Goal: Information Seeking & Learning: Learn about a topic

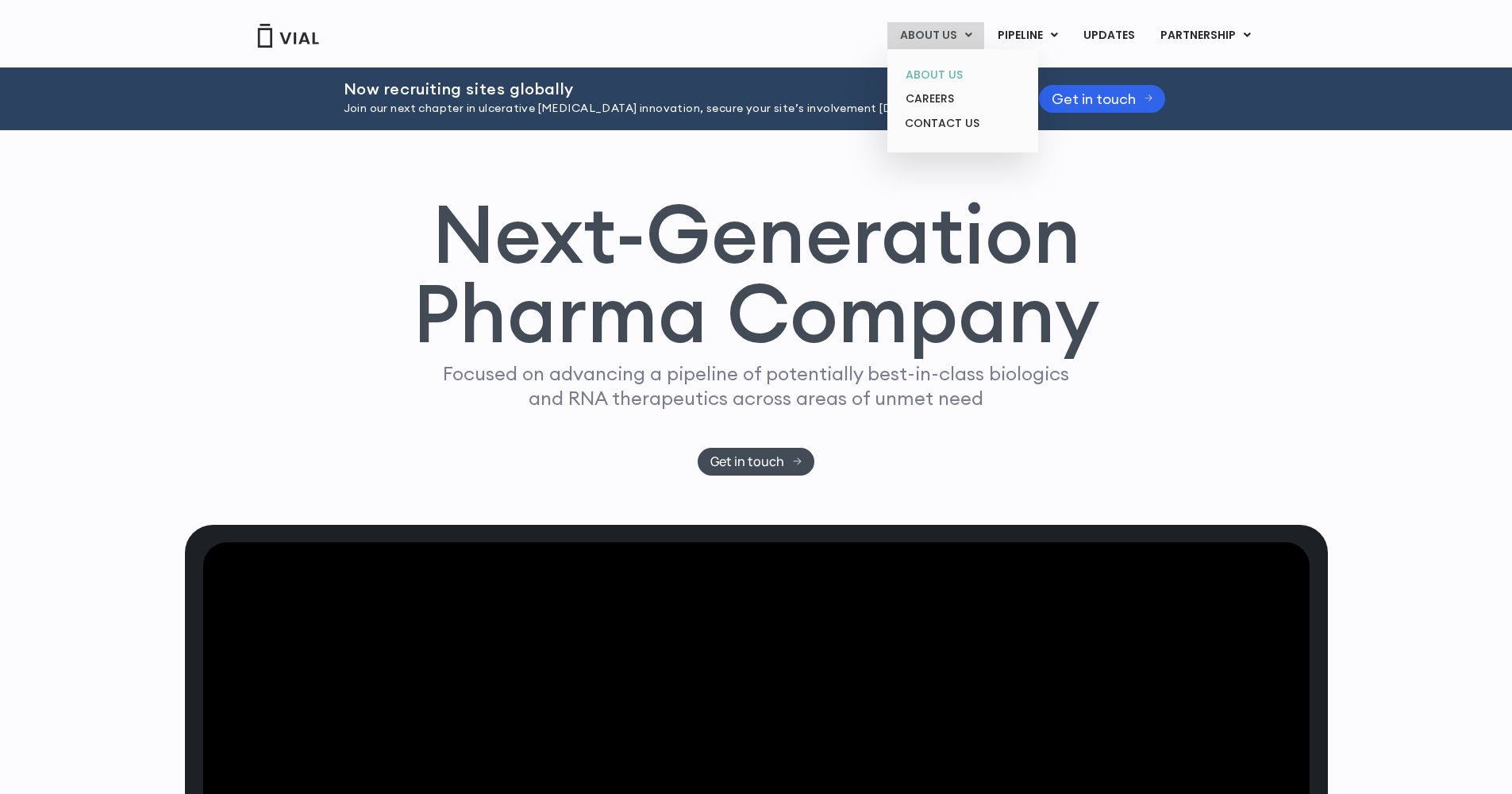
click at [925, 71] on link "ABOUT US" at bounding box center [962, 75] width 139 height 25
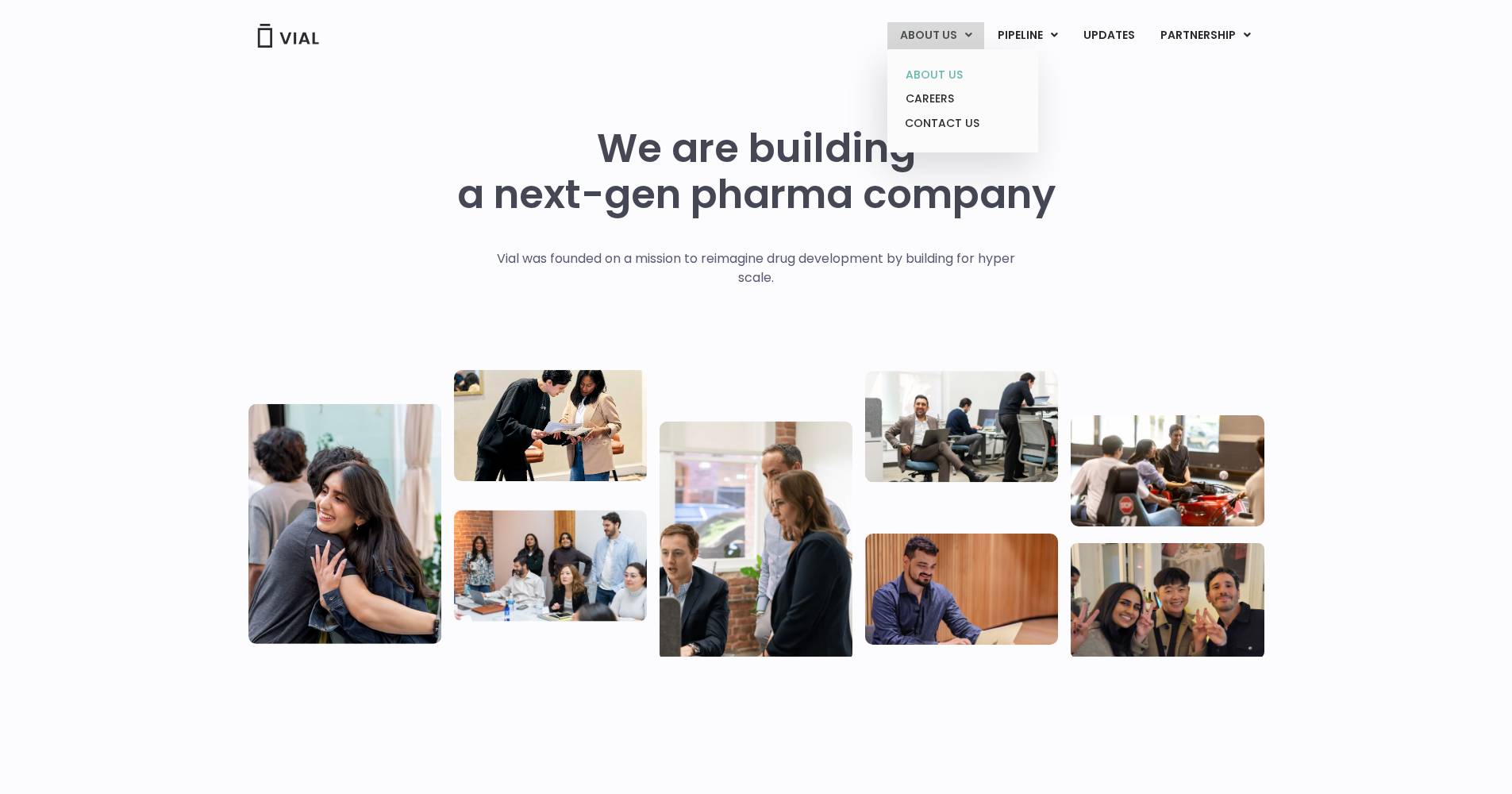
click at [924, 75] on link "ABOUT US" at bounding box center [962, 75] width 139 height 25
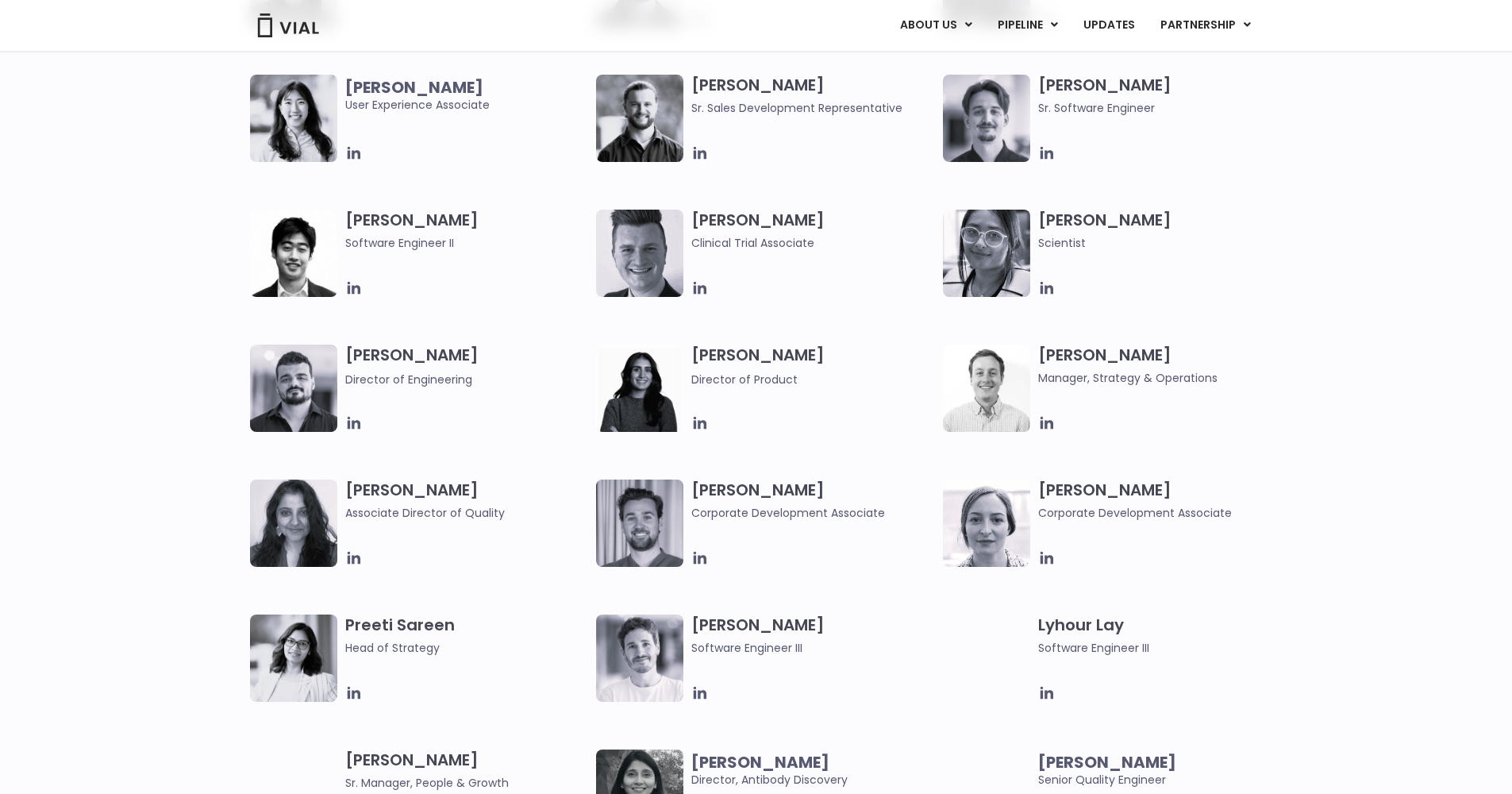
scroll to position [1031, 0]
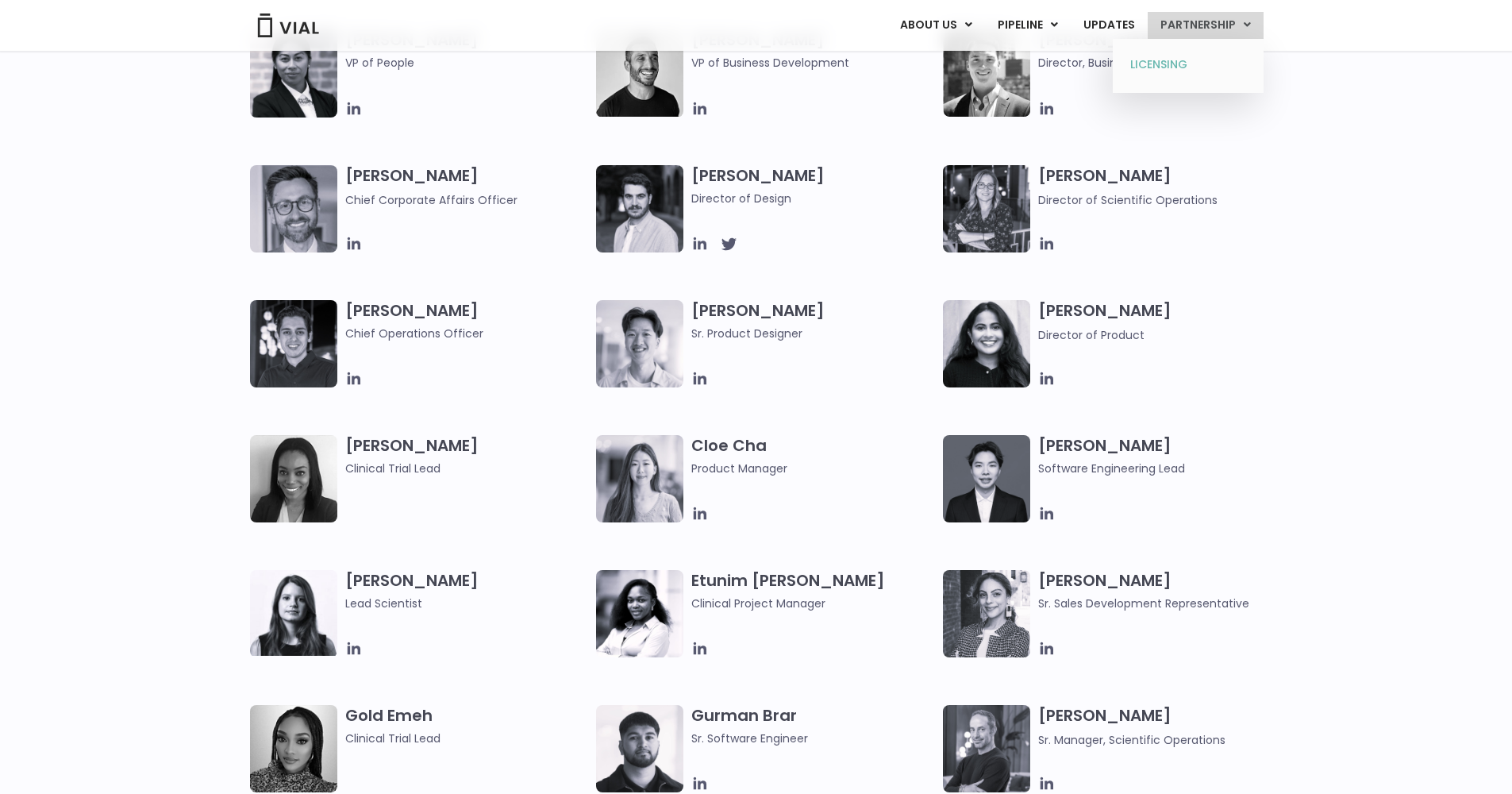
click at [1166, 66] on link "LICENSING" at bounding box center [1188, 65] width 139 height 26
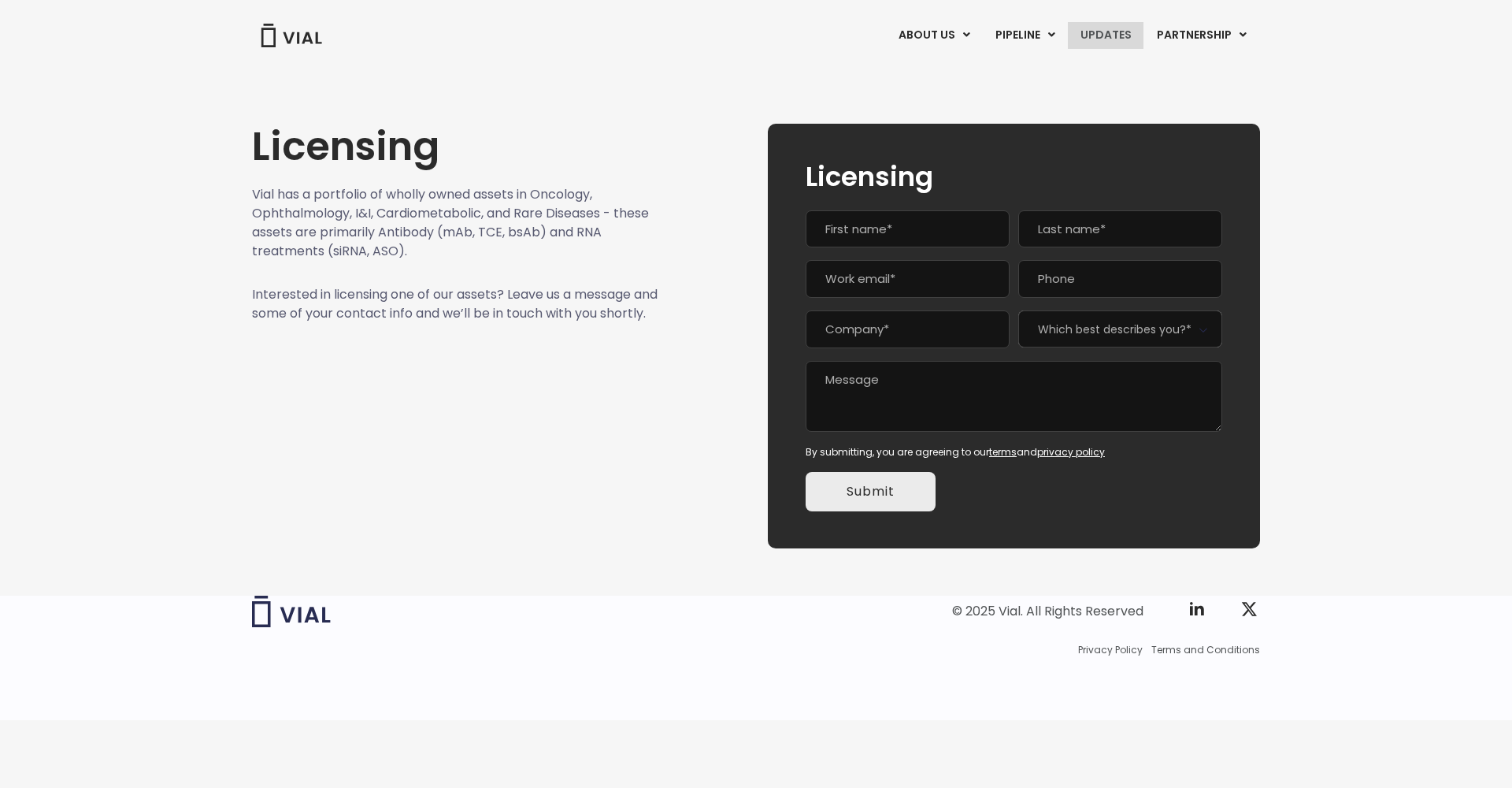
click at [1085, 31] on link "UPDATES" at bounding box center [1105, 35] width 76 height 26
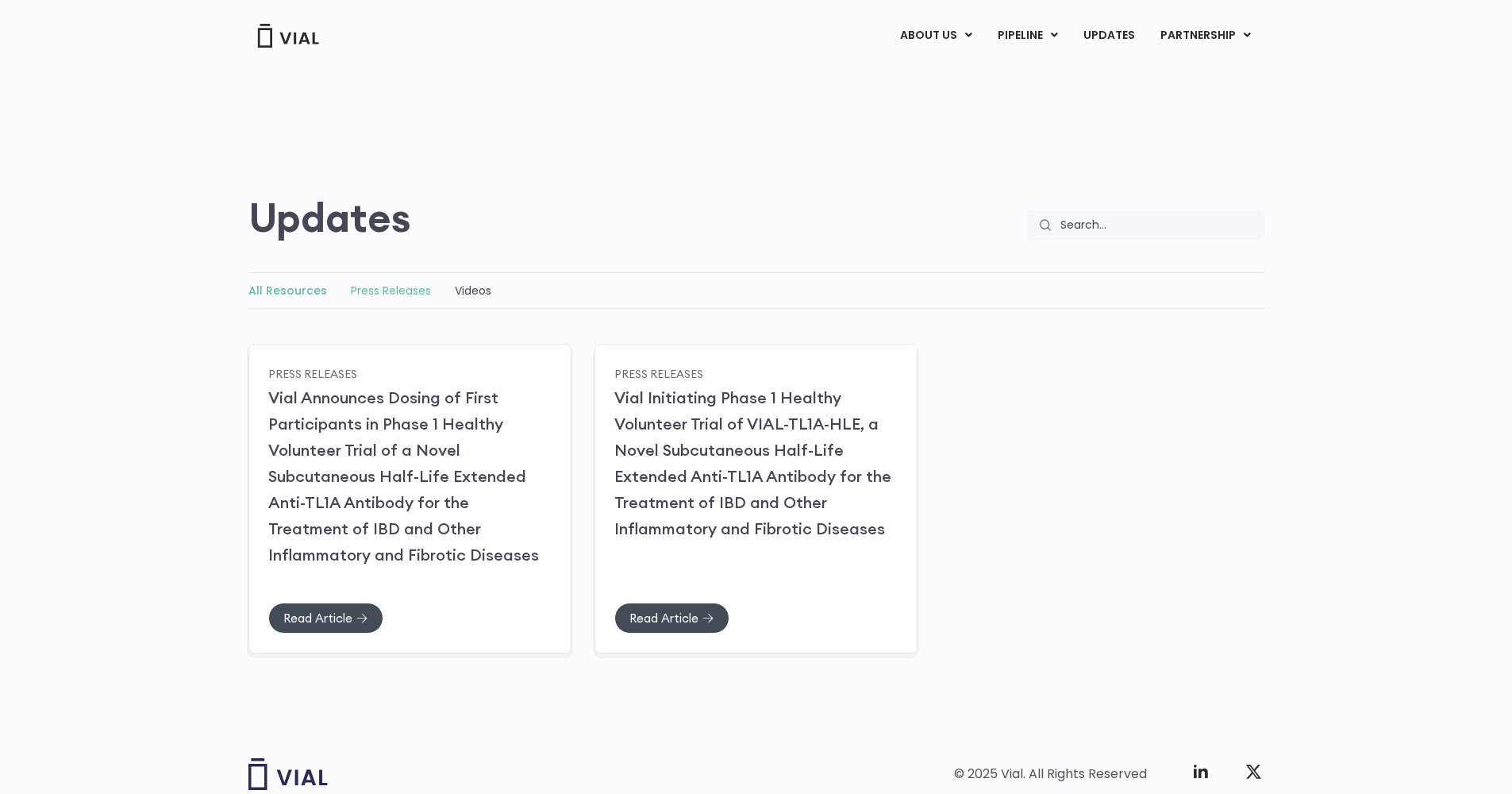
click at [371, 293] on link "Press Releases" at bounding box center [390, 291] width 80 height 16
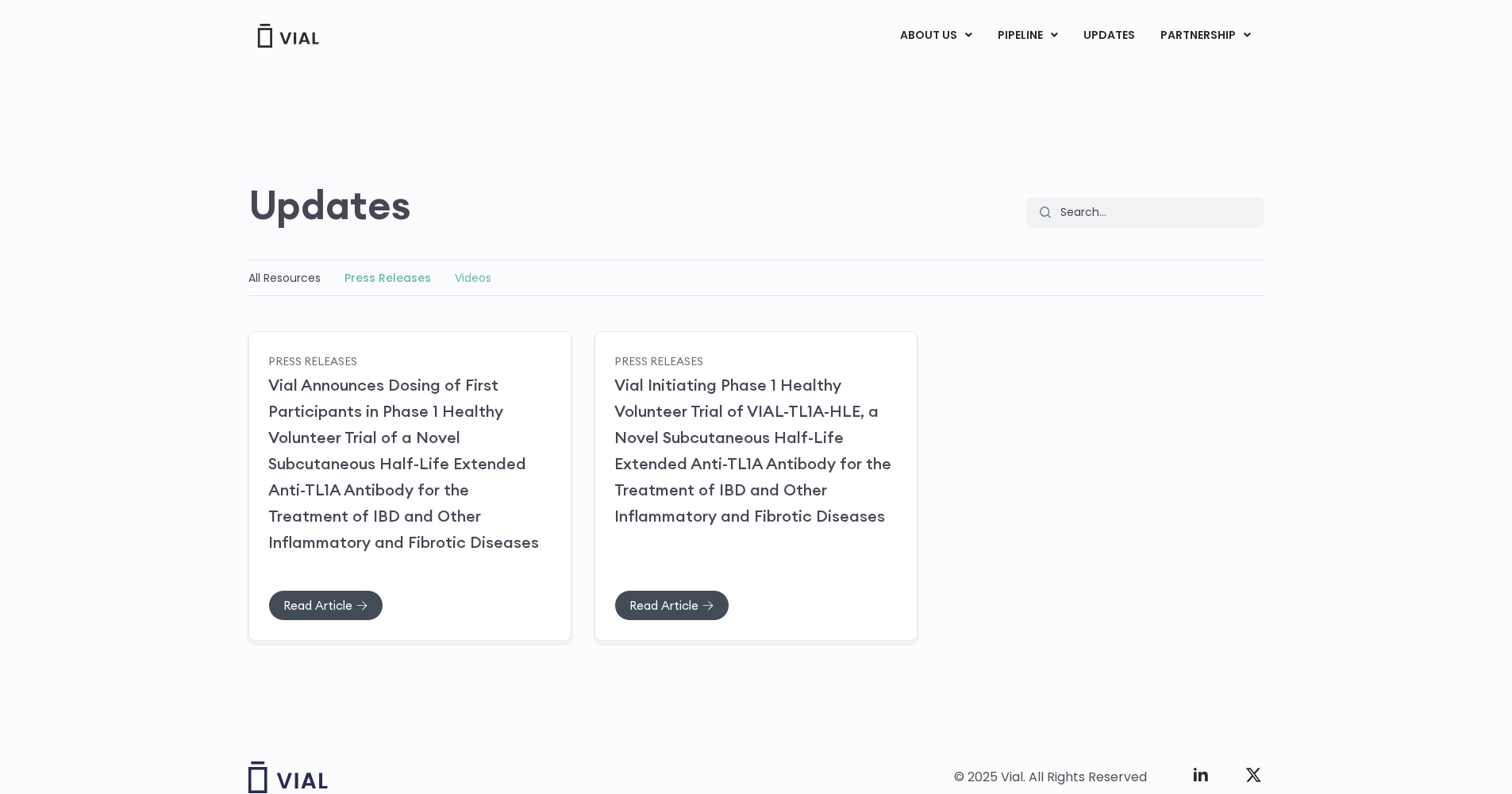
click at [467, 280] on link "Videos" at bounding box center [473, 278] width 37 height 16
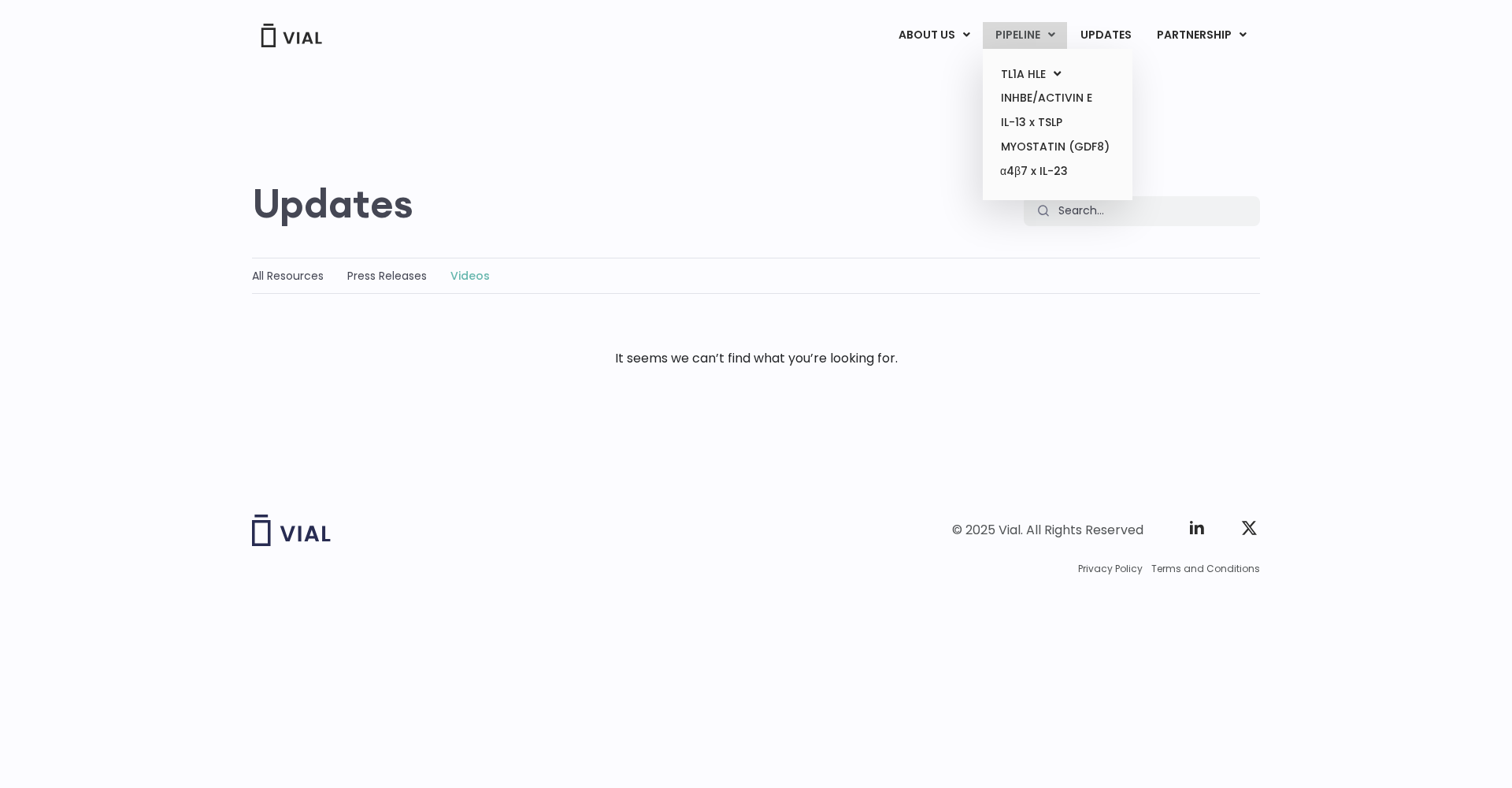
click at [1033, 30] on link "PIPELINE" at bounding box center [1024, 35] width 84 height 26
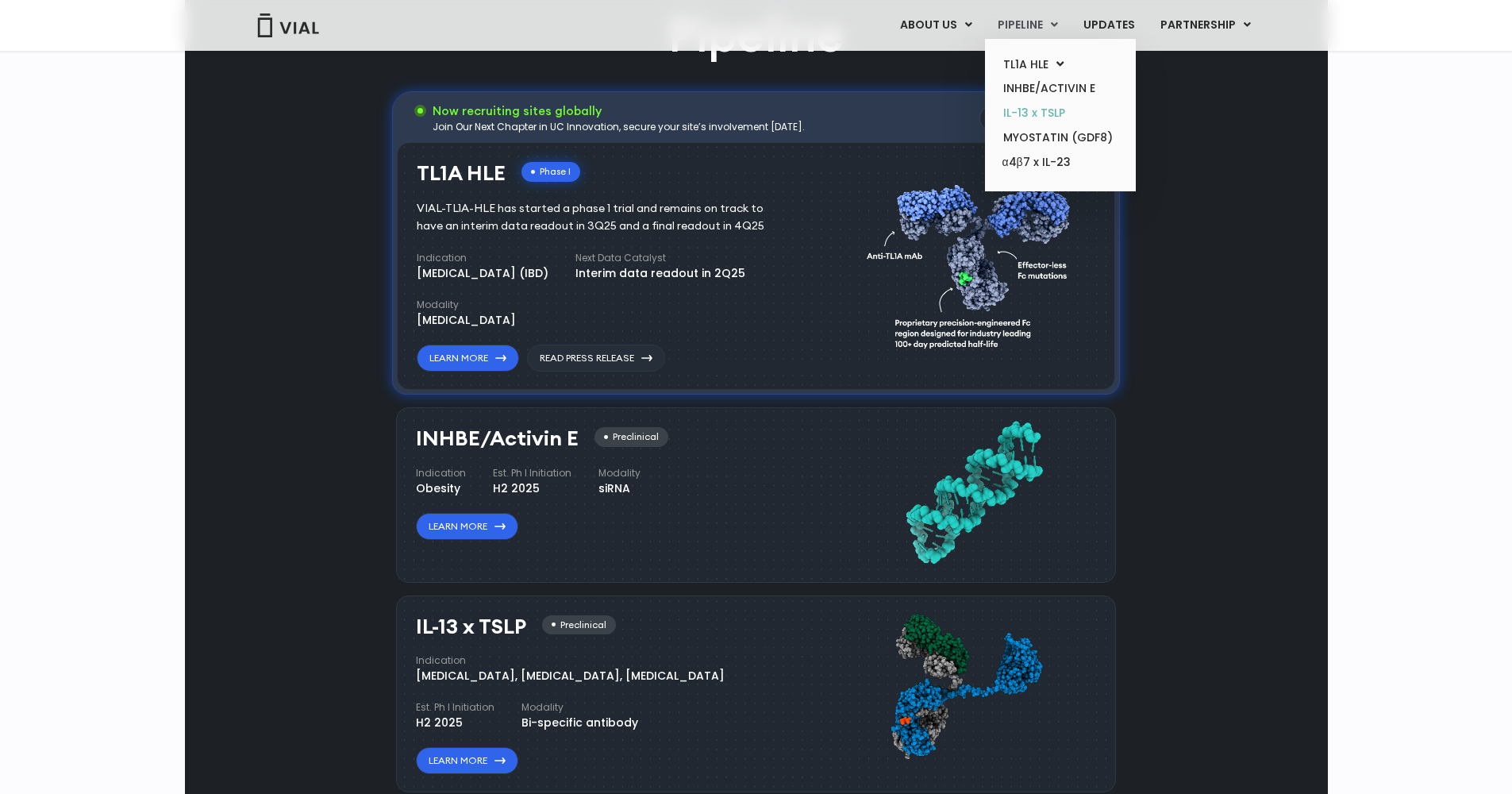
click at [1022, 107] on link "IL-13 x TSLP" at bounding box center [1060, 113] width 139 height 25
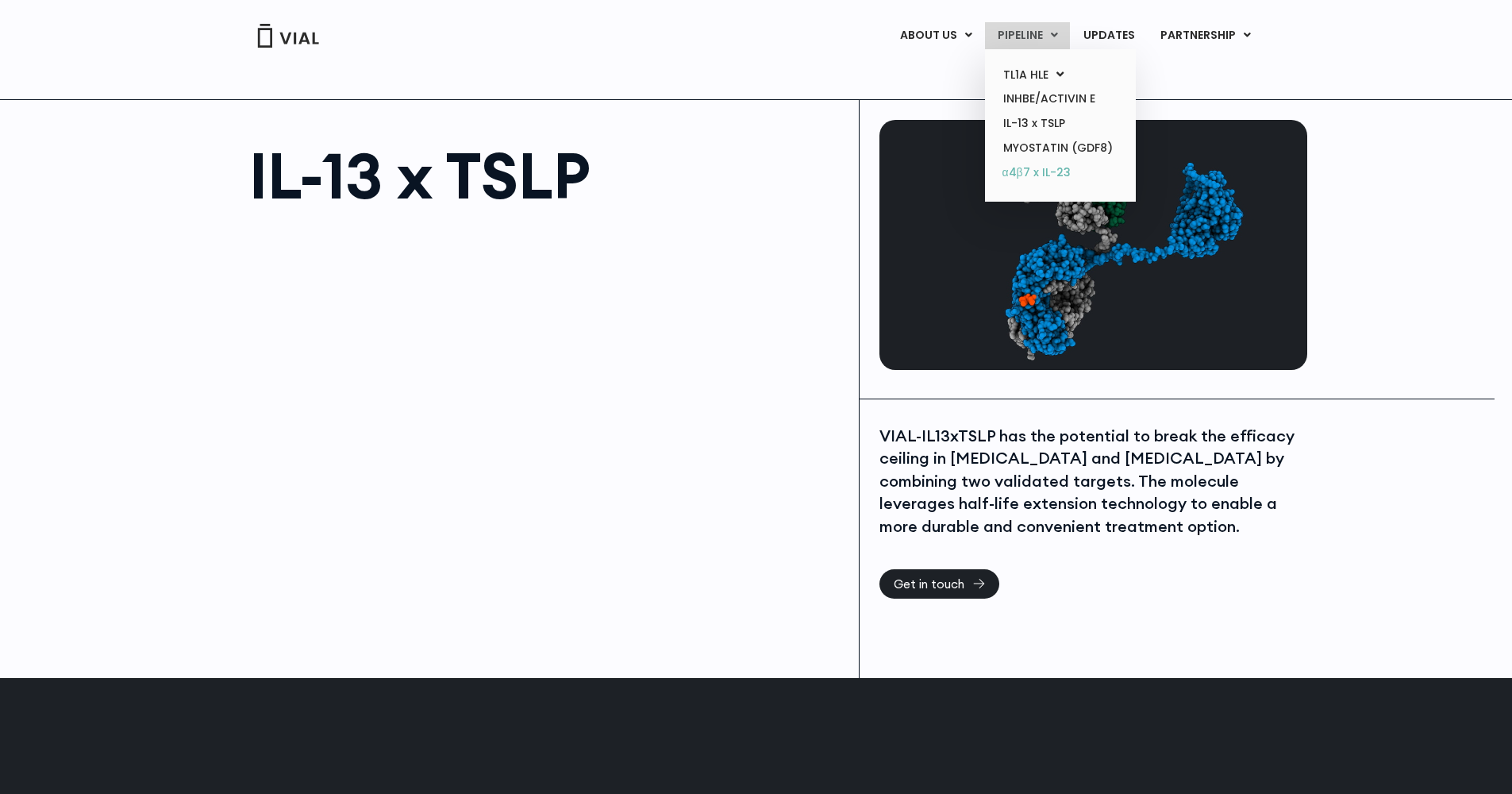
click at [1006, 172] on link "α4β7 x IL-23" at bounding box center [1060, 173] width 139 height 26
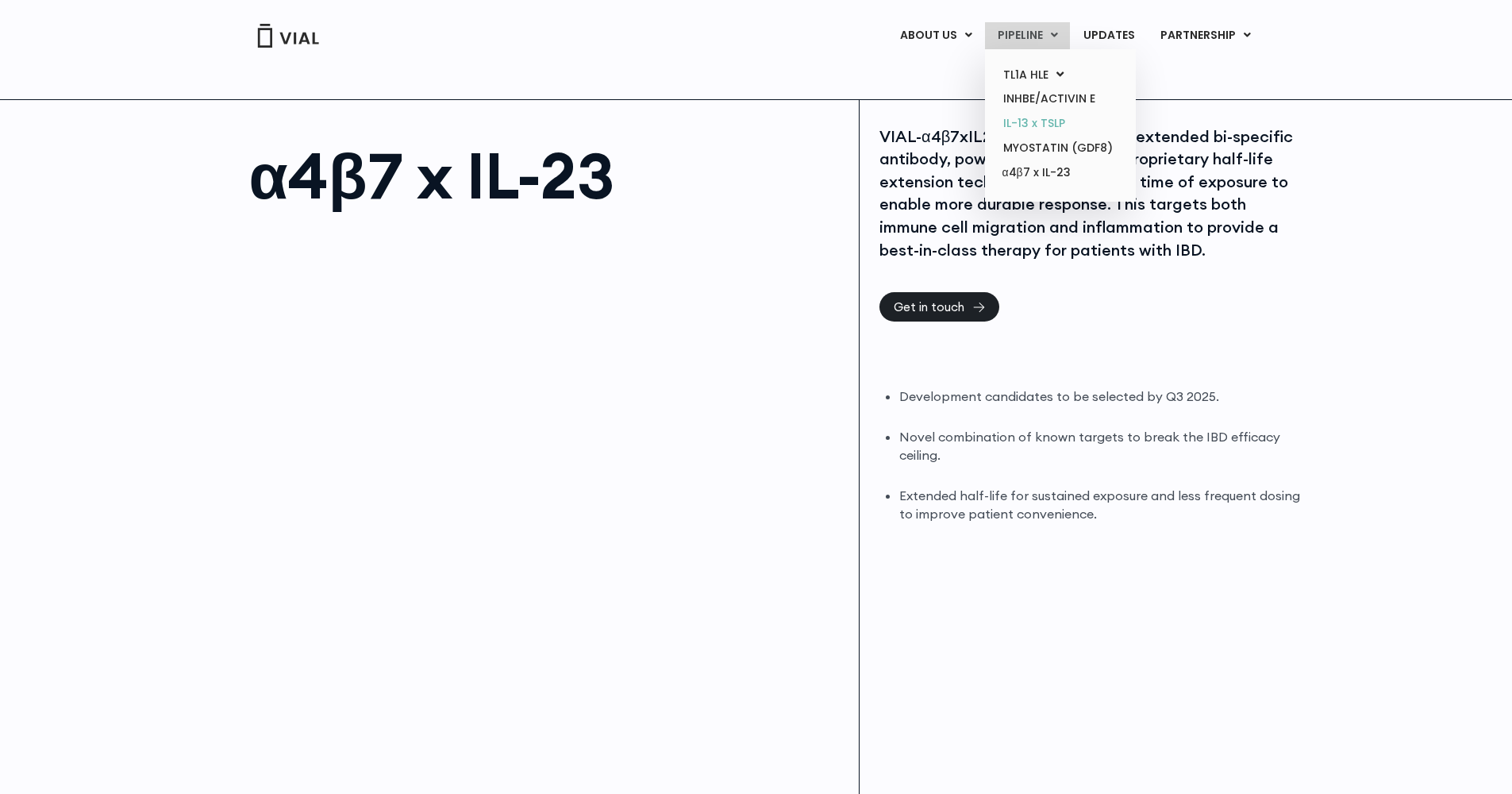
click at [1027, 119] on link "IL-13 x TSLP" at bounding box center [1060, 123] width 139 height 25
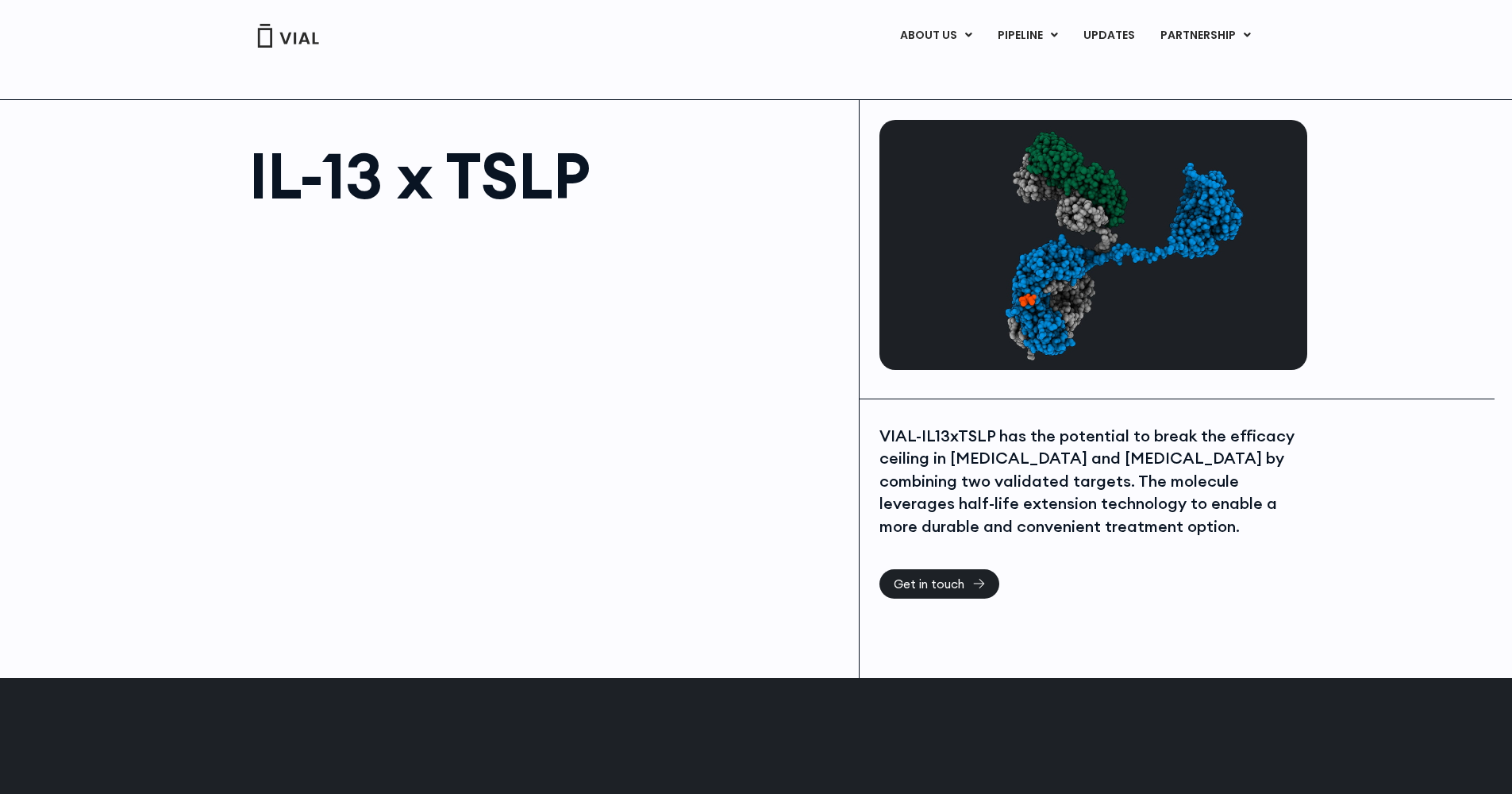
click at [58, 0] on html "Skip to content Vial Announces Dosing of First Patient in Phase 1 Healthy Volun…" at bounding box center [756, 719] width 1512 height 1440
click at [925, 95] on link "CAREERS" at bounding box center [962, 99] width 139 height 25
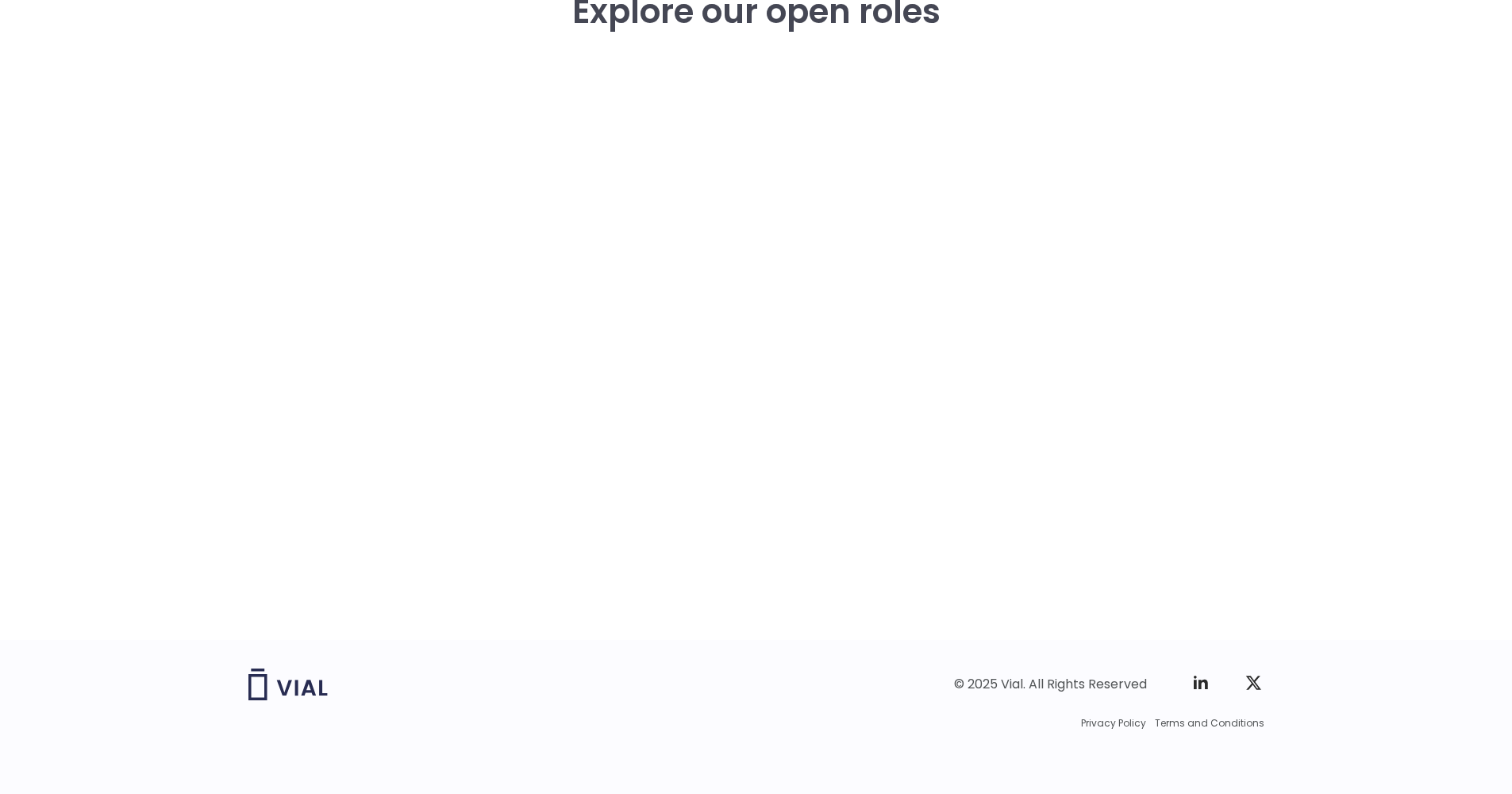
scroll to position [2179, 0]
